Goal: Navigation & Orientation: Find specific page/section

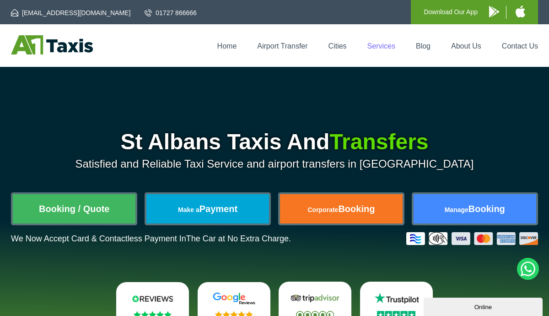
click at [381, 47] on link "Services" at bounding box center [382, 46] width 28 height 8
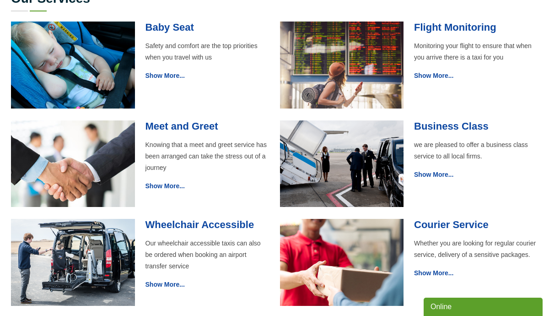
scroll to position [356, 0]
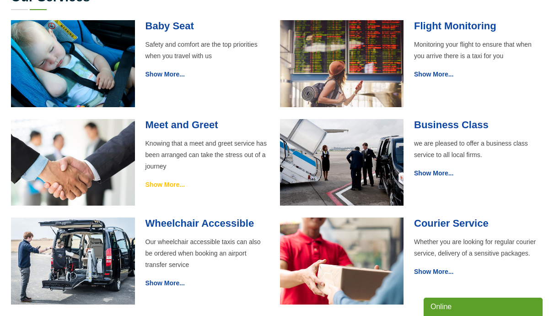
click at [174, 182] on link "Show More..." at bounding box center [165, 184] width 39 height 7
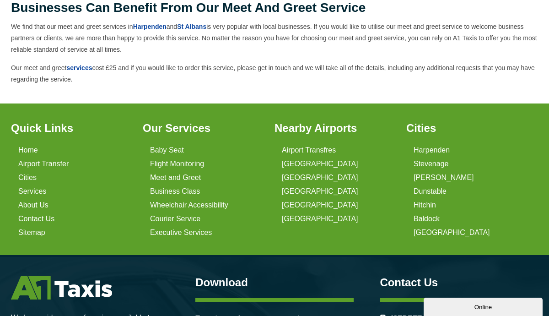
scroll to position [492, 0]
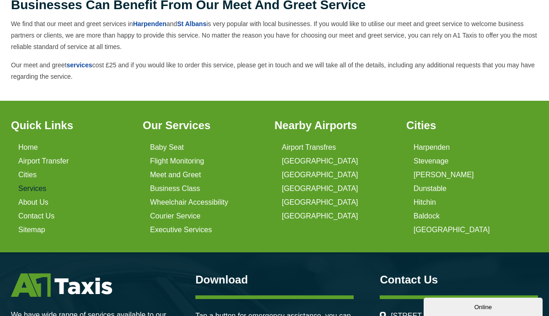
click at [34, 187] on link "Services" at bounding box center [32, 188] width 28 height 8
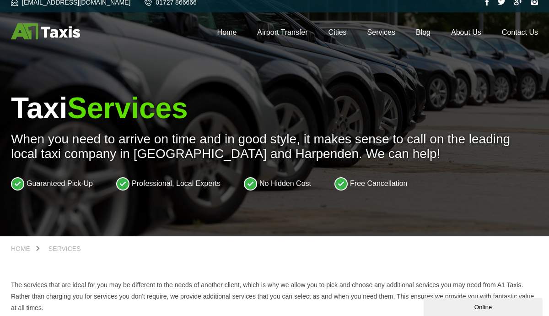
scroll to position [8, 0]
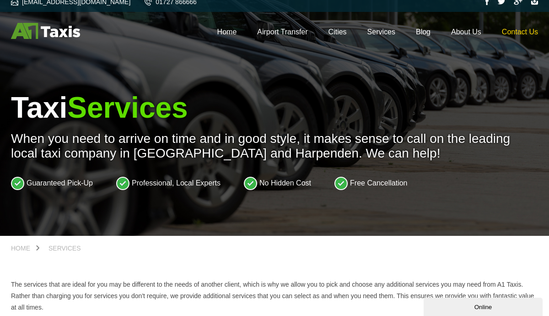
click at [525, 33] on link "Contact Us" at bounding box center [520, 32] width 36 height 8
